Goal: Information Seeking & Learning: Check status

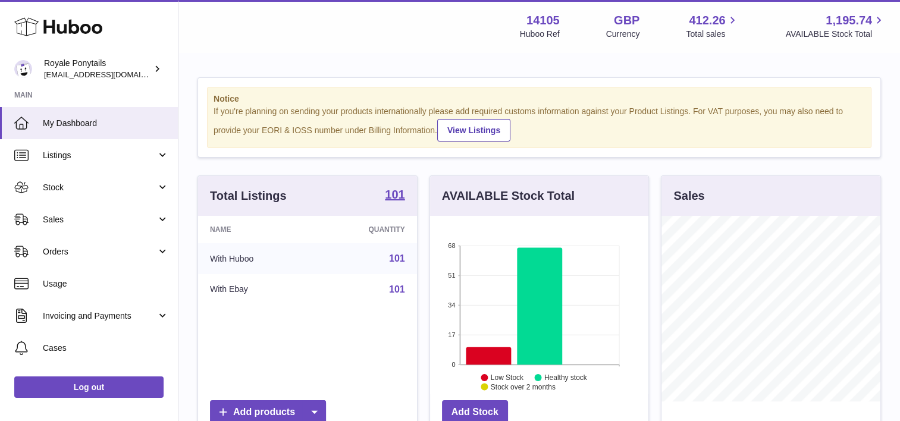
scroll to position [185, 219]
click at [67, 162] on link "Listings" at bounding box center [89, 155] width 178 height 32
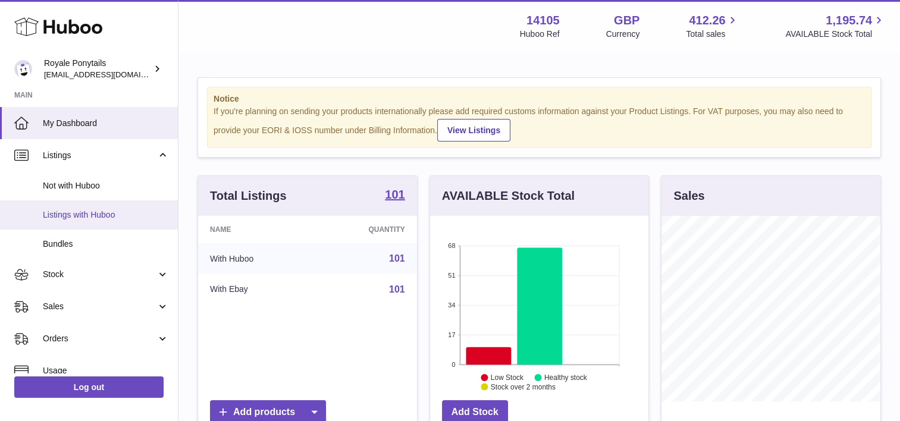
click at [69, 226] on link "Listings with Huboo" at bounding box center [89, 214] width 178 height 29
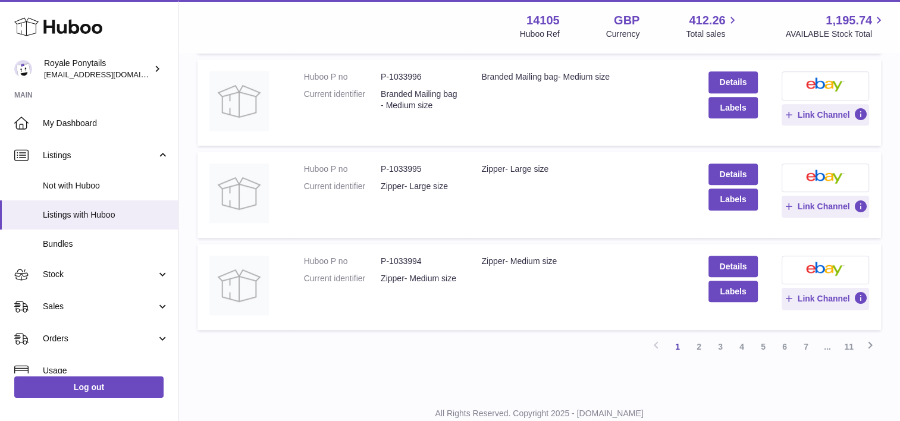
scroll to position [849, 0]
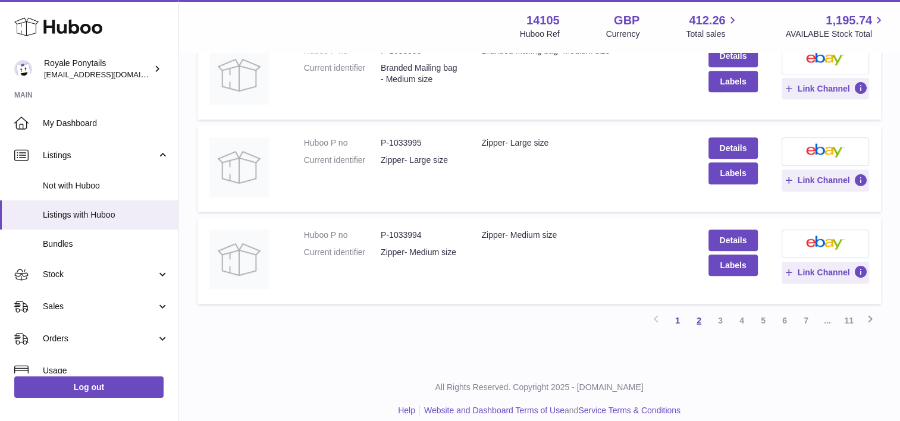
click at [696, 326] on link "2" at bounding box center [698, 320] width 21 height 21
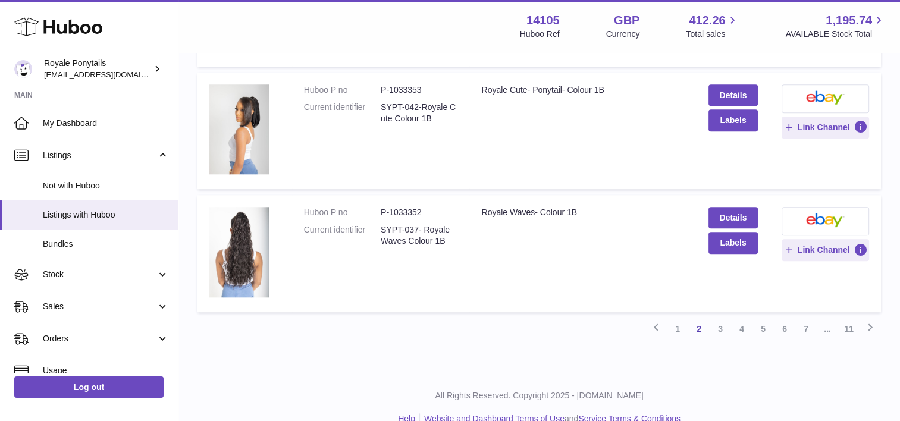
scroll to position [1090, 0]
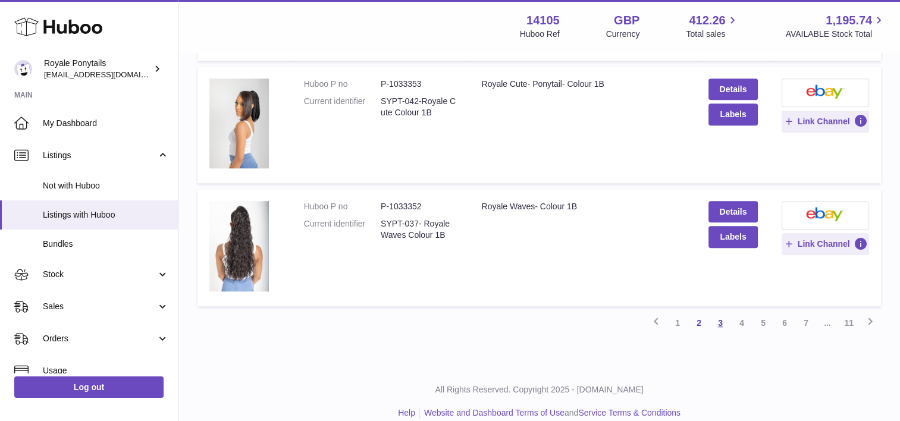
click at [716, 317] on link "3" at bounding box center [719, 322] width 21 height 21
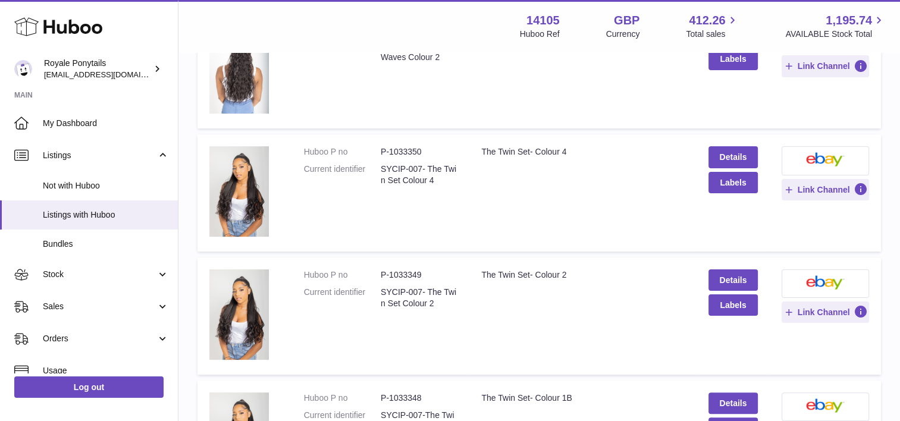
scroll to position [200, 0]
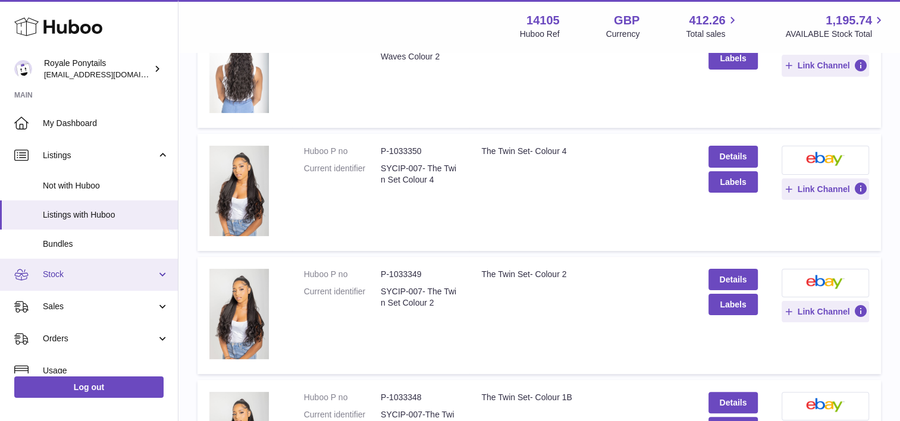
click at [69, 266] on link "Stock" at bounding box center [89, 275] width 178 height 32
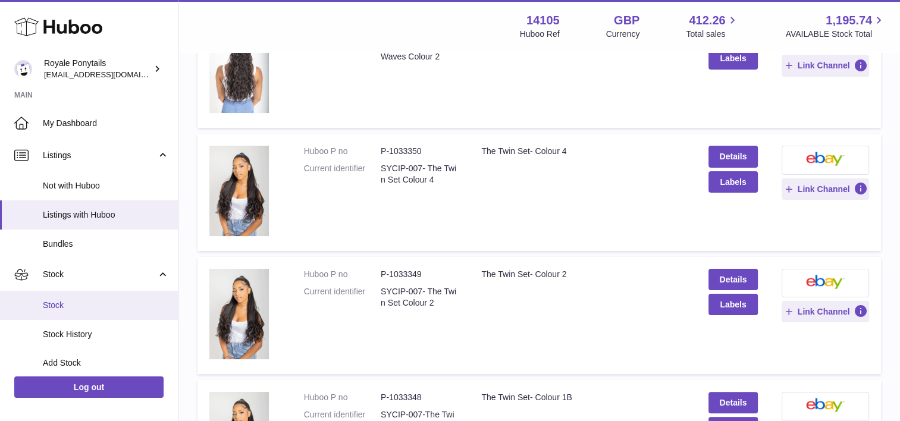
click at [58, 300] on span "Stock" at bounding box center [106, 305] width 126 height 11
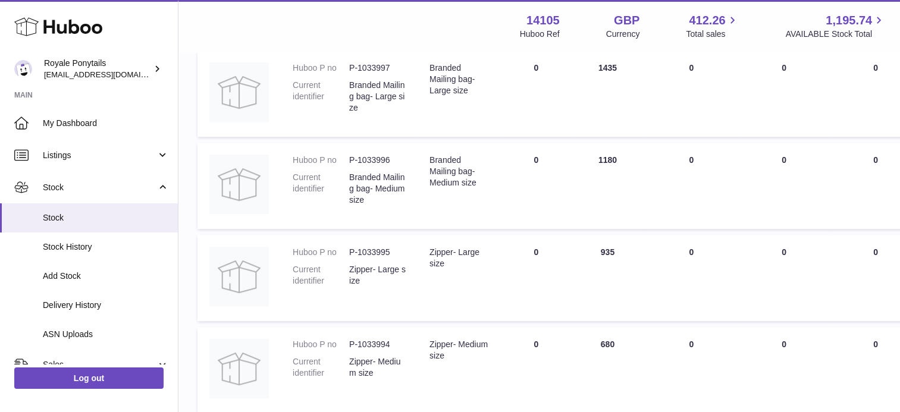
scroll to position [896, 0]
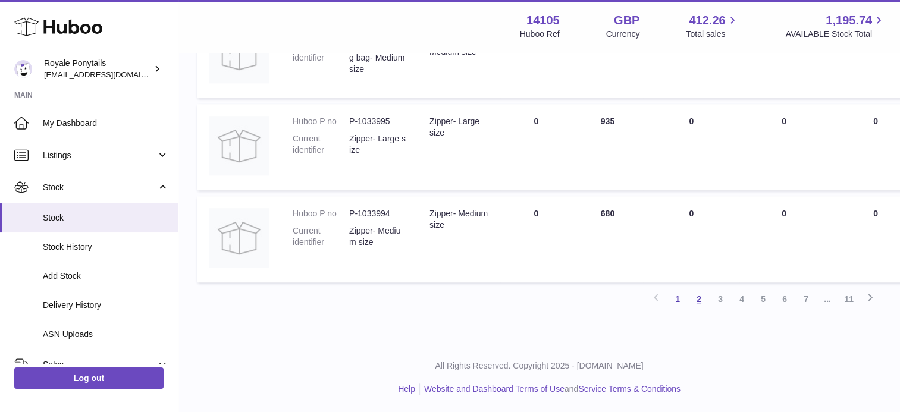
click at [697, 297] on link "2" at bounding box center [698, 298] width 21 height 21
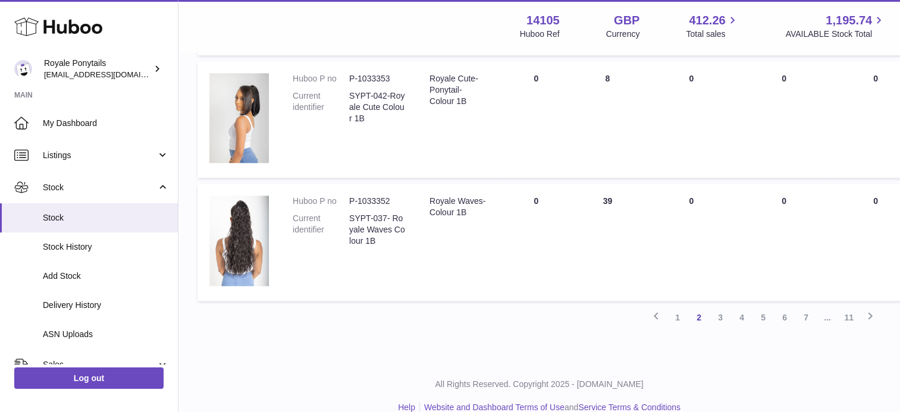
scroll to position [1122, 0]
click at [724, 317] on link "3" at bounding box center [719, 316] width 21 height 21
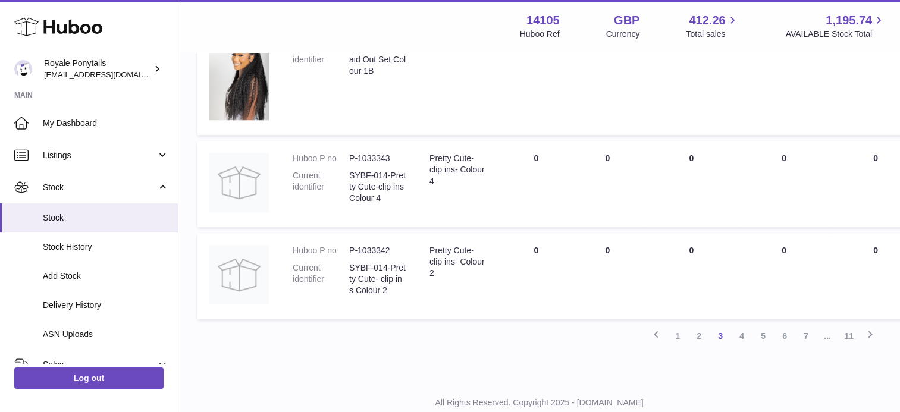
scroll to position [1112, 0]
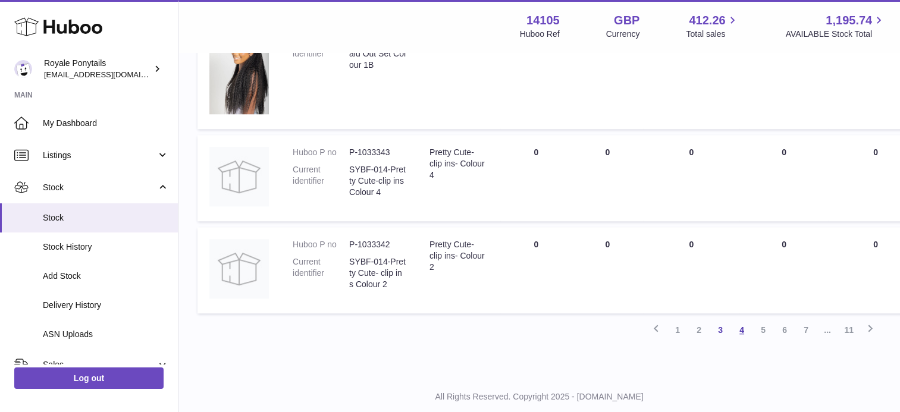
click at [746, 334] on link "4" at bounding box center [741, 329] width 21 height 21
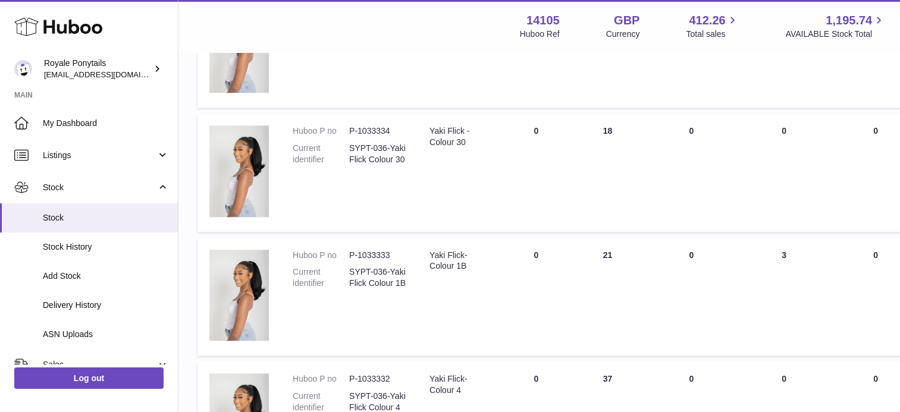
scroll to position [1156, 0]
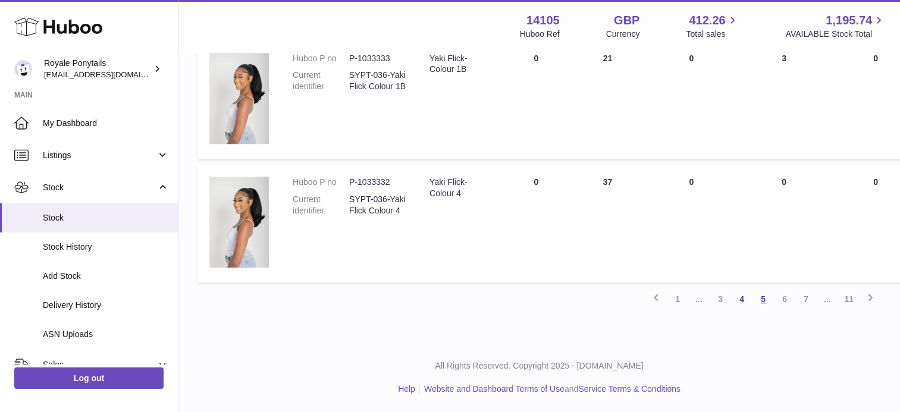
click at [763, 295] on link "5" at bounding box center [762, 298] width 21 height 21
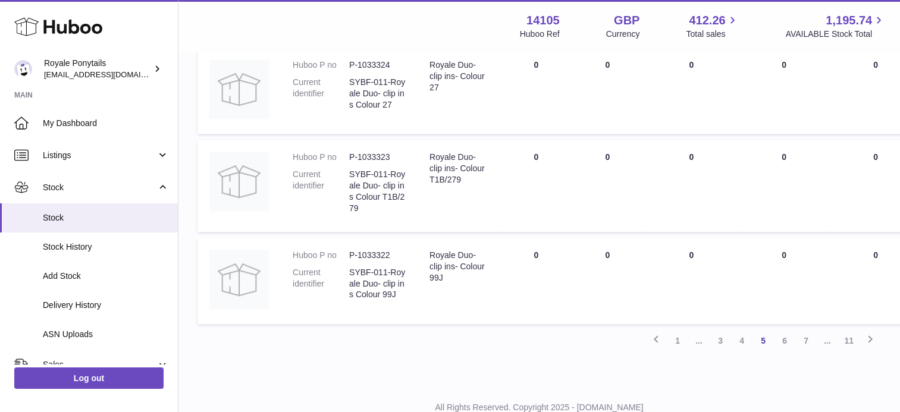
scroll to position [1002, 0]
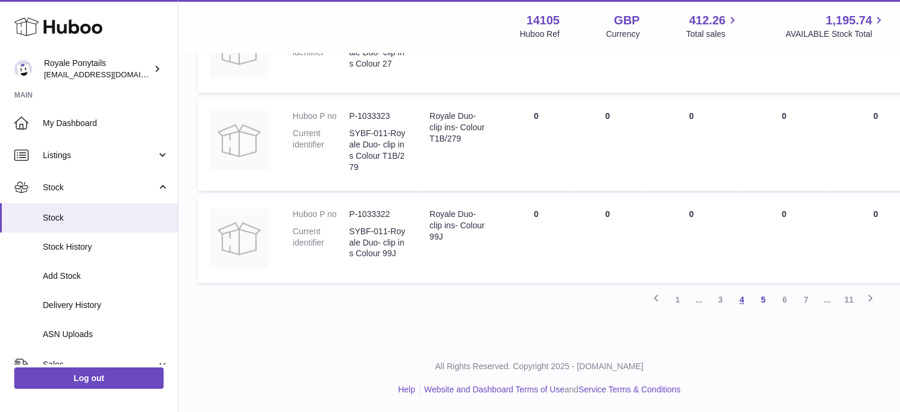
click at [735, 302] on link "4" at bounding box center [741, 299] width 21 height 21
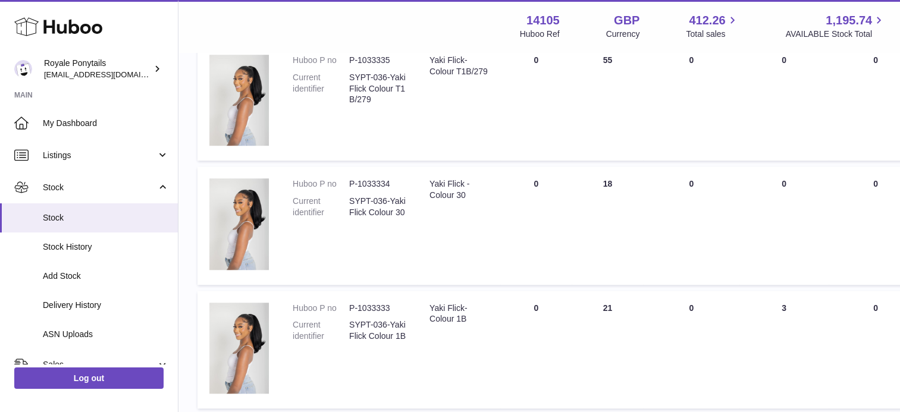
scroll to position [1071, 0]
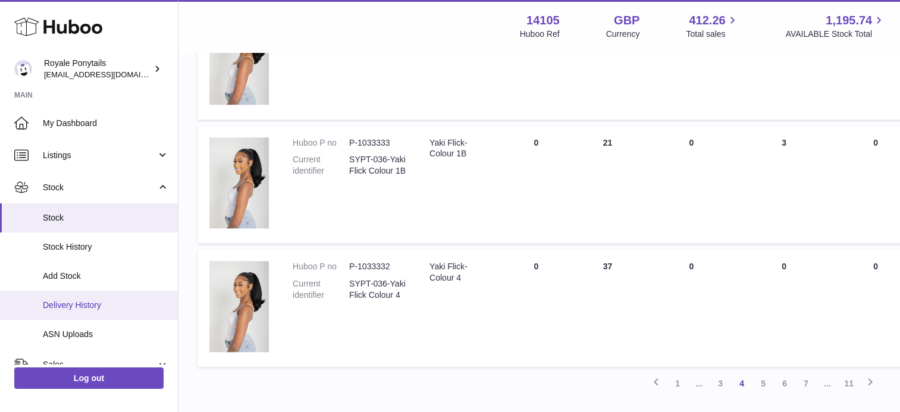
click at [88, 295] on link "Delivery History" at bounding box center [89, 305] width 178 height 29
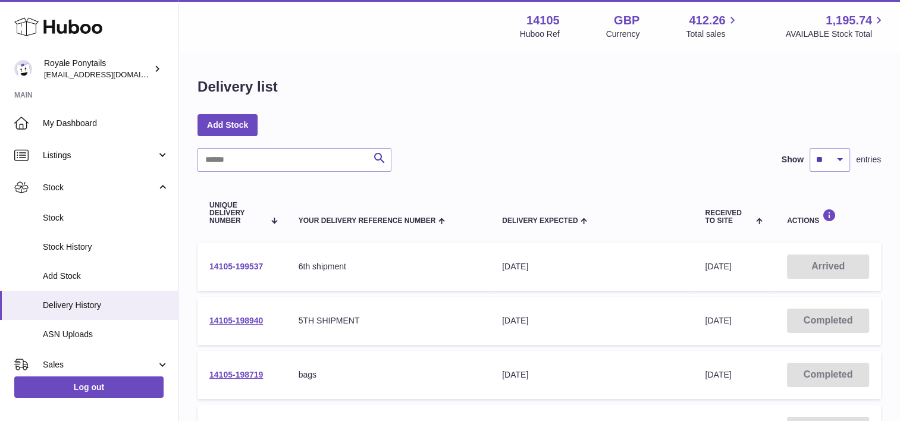
click at [249, 265] on link "14105-199537" at bounding box center [236, 267] width 54 height 10
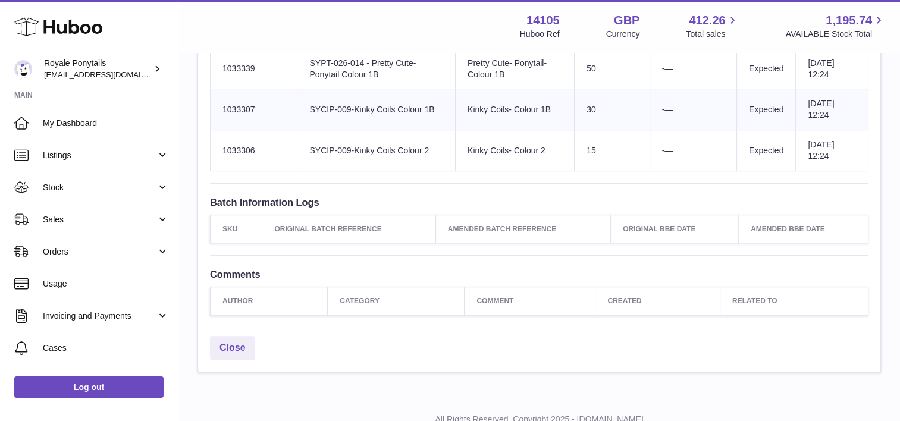
scroll to position [720, 0]
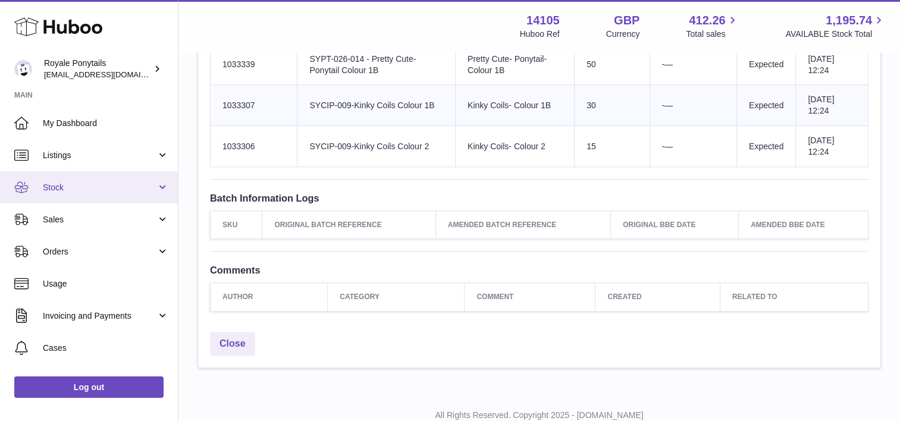
click at [65, 193] on link "Stock" at bounding box center [89, 187] width 178 height 32
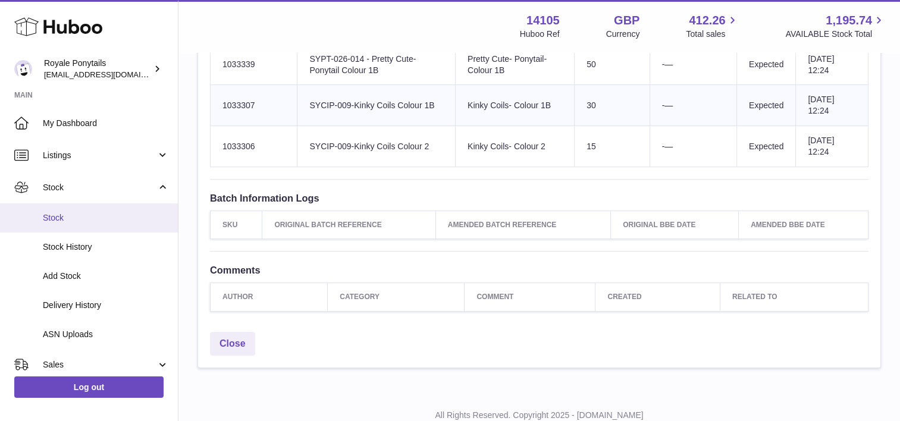
click at [71, 225] on link "Stock" at bounding box center [89, 217] width 178 height 29
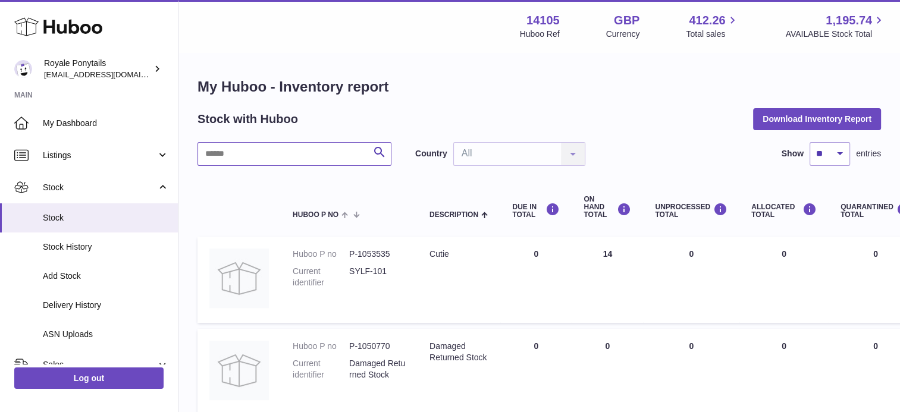
click at [298, 155] on input "text" at bounding box center [294, 154] width 194 height 24
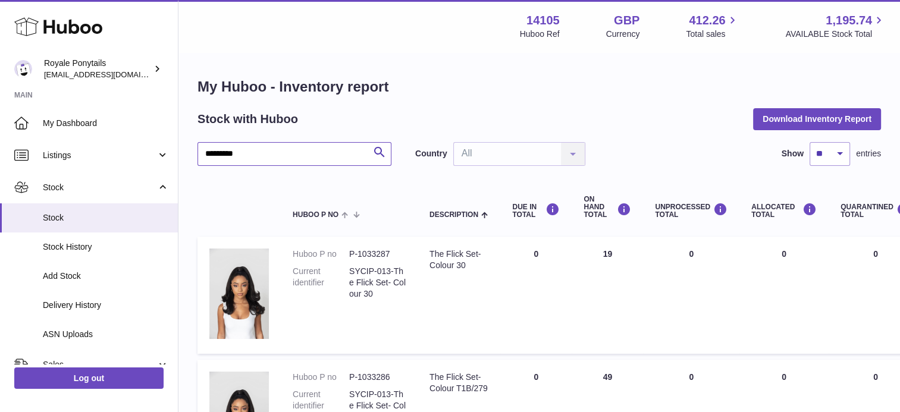
click at [269, 144] on input "*********" at bounding box center [294, 154] width 194 height 24
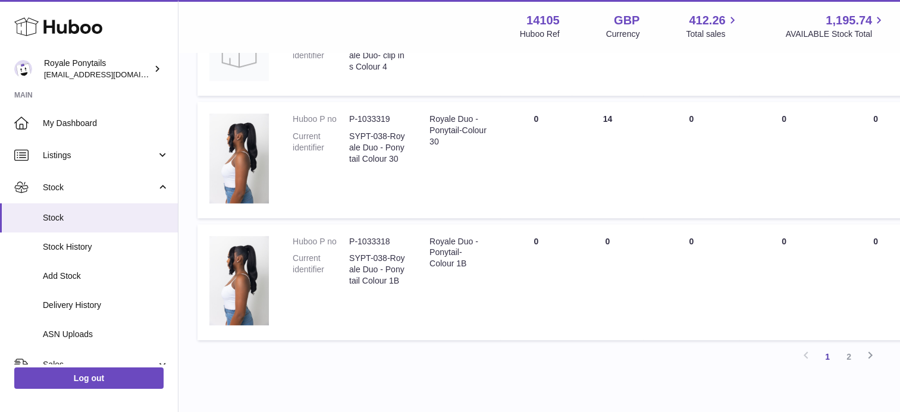
scroll to position [935, 0]
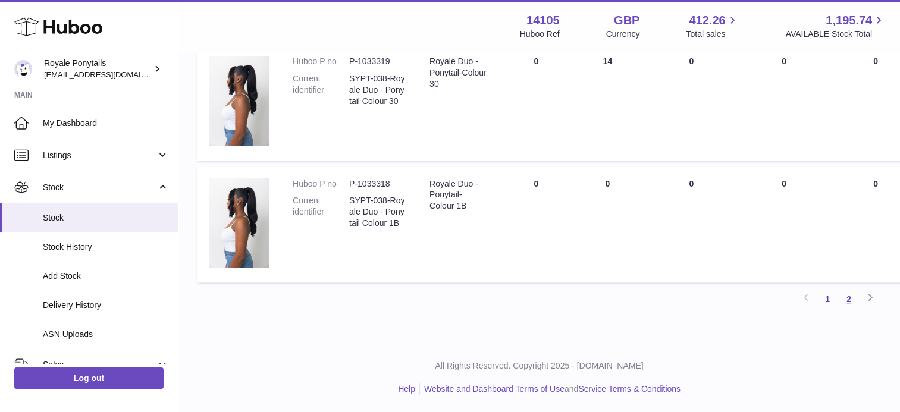
click at [849, 299] on link "2" at bounding box center [848, 298] width 21 height 21
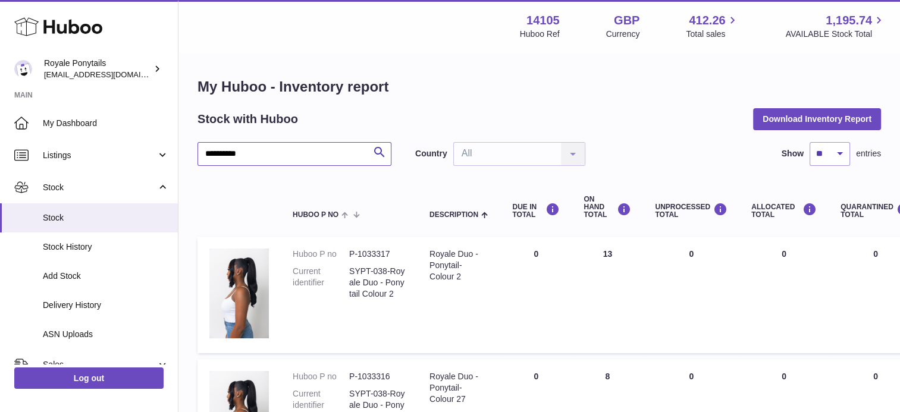
click at [253, 153] on input "**********" at bounding box center [294, 154] width 194 height 24
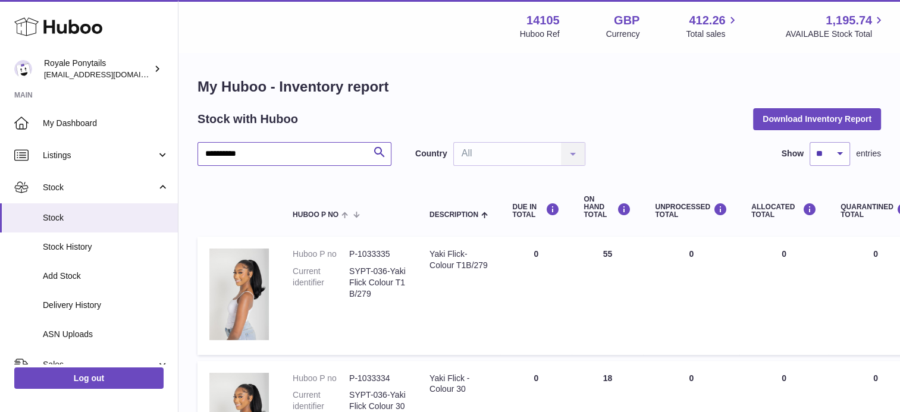
click at [248, 164] on input "**********" at bounding box center [294, 154] width 194 height 24
type input "**********"
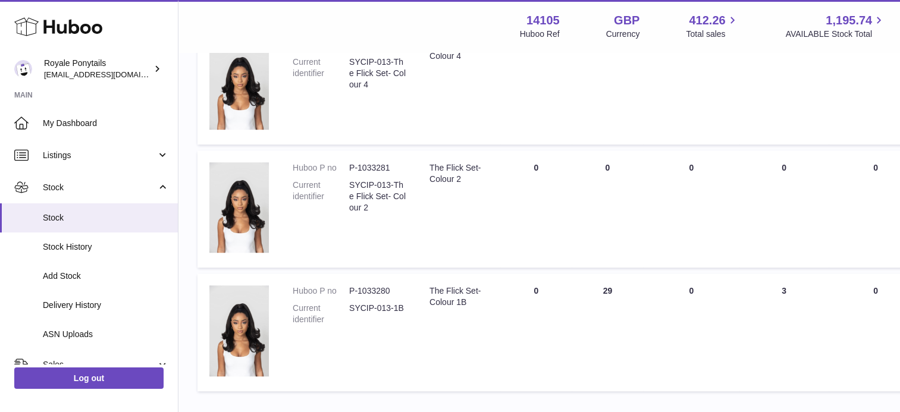
scroll to position [794, 0]
click at [383, 289] on dd "P-1033280" at bounding box center [377, 290] width 56 height 11
copy dl "P-1033280"
